Goal: Information Seeking & Learning: Learn about a topic

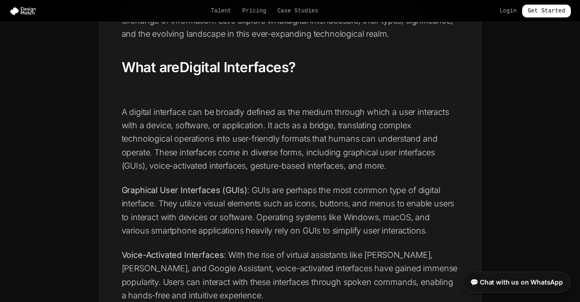
scroll to position [323, 0]
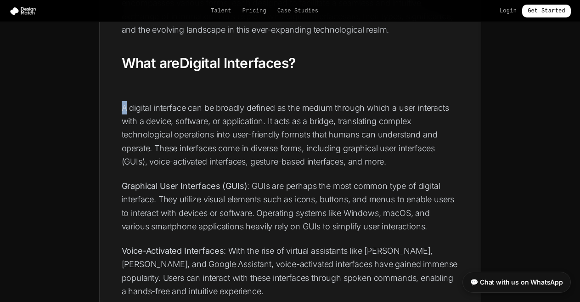
drag, startPoint x: 123, startPoint y: 109, endPoint x: 238, endPoint y: 216, distance: 157.4
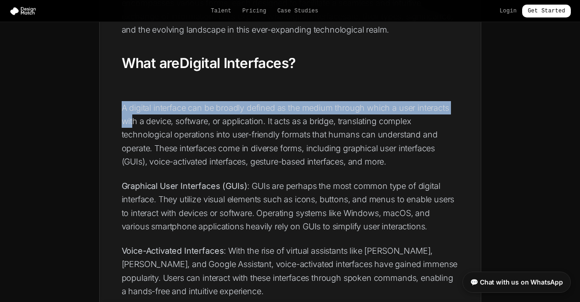
drag, startPoint x: 238, startPoint y: 216, endPoint x: 420, endPoint y: 173, distance: 186.6
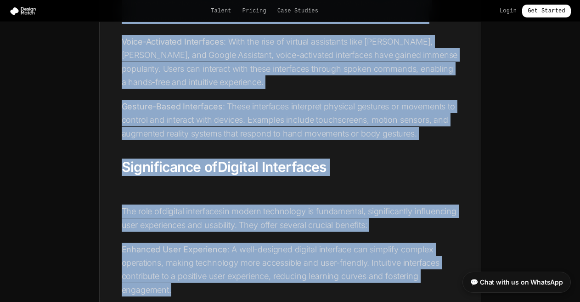
scroll to position [538, 0]
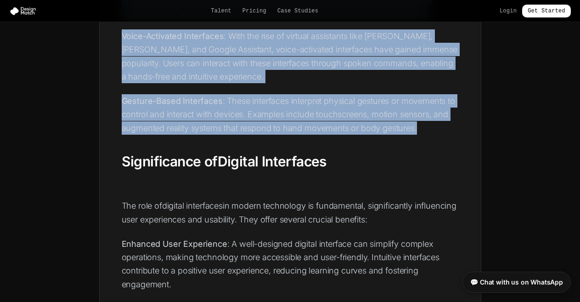
drag, startPoint x: 121, startPoint y: 122, endPoint x: 430, endPoint y: 125, distance: 308.4
copy div "A digital interface can be broadly defined as the medium through which a user i…"
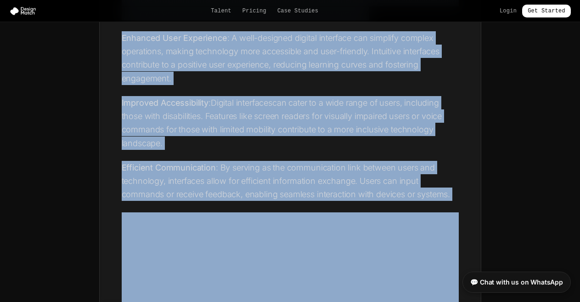
scroll to position [803, 0]
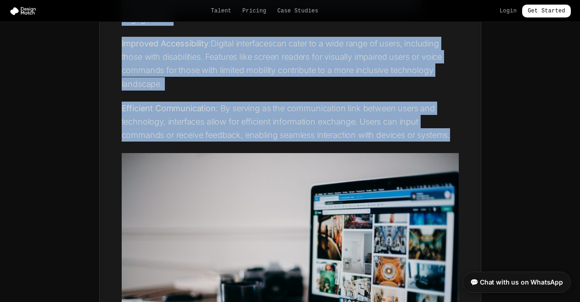
drag, startPoint x: 122, startPoint y: 101, endPoint x: 463, endPoint y: 138, distance: 342.9
click at [463, 138] on div "In the digital age, the term “digital interface” has become ubiquitous. From sm…" at bounding box center [290, 282] width 381 height 1683
copy div "The role of digital interfaces in modern technology is fundamental, significant…"
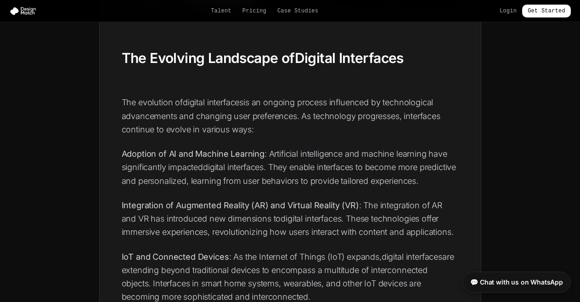
scroll to position [1208, 0]
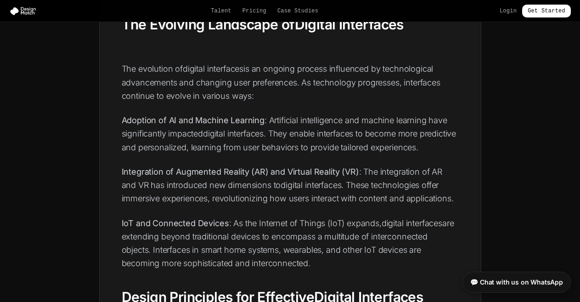
drag, startPoint x: 123, startPoint y: 69, endPoint x: 261, endPoint y: 261, distance: 235.7
copy div "The evolution of digital interfaces is an ongoing process influenced by technol…"
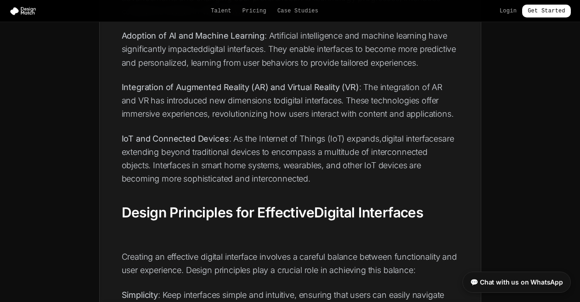
scroll to position [1381, 0]
